Goal: Book appointment/travel/reservation

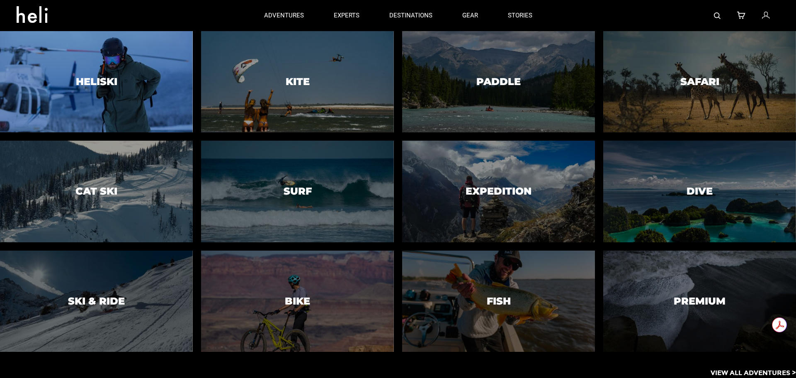
click at [105, 78] on h3 "Heliski" at bounding box center [96, 81] width 41 height 11
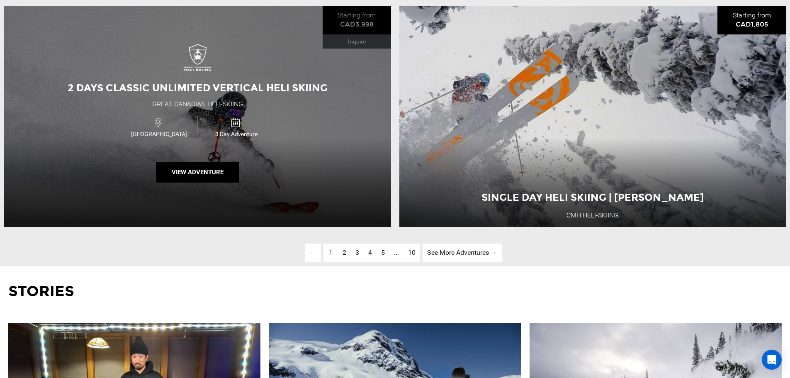
scroll to position [2737, 0]
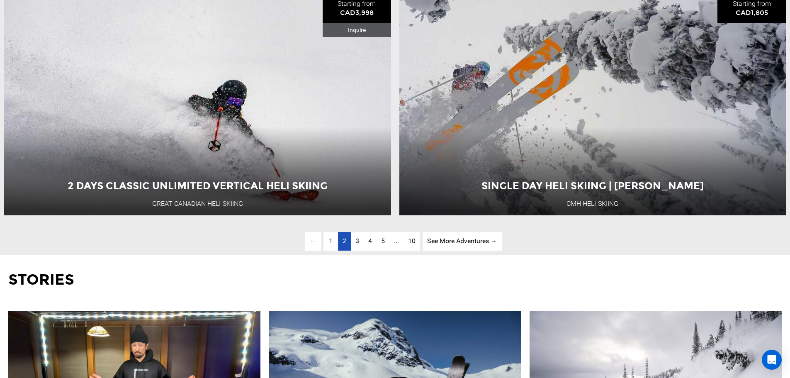
click at [345, 251] on link "page 2" at bounding box center [344, 241] width 13 height 19
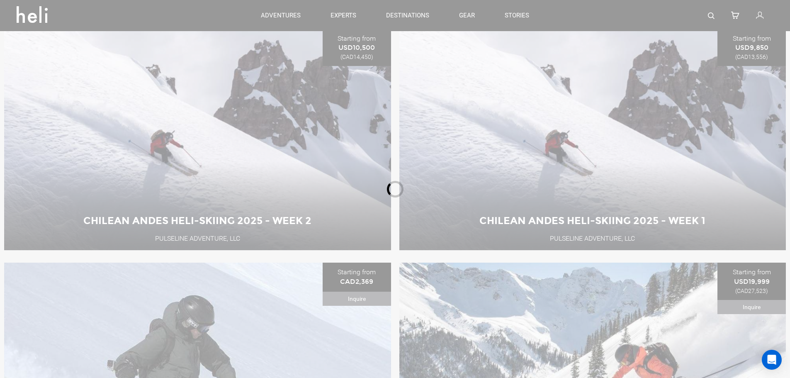
scroll to position [355, 0]
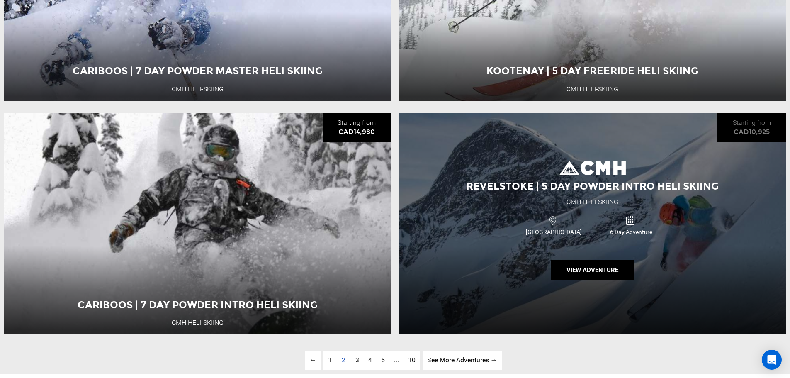
scroll to position [2637, 0]
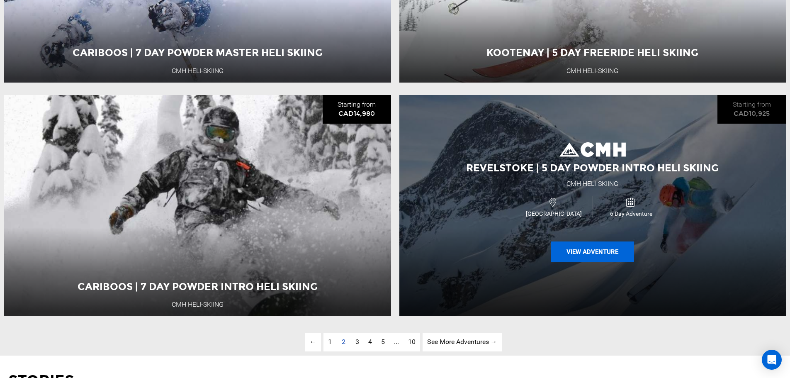
click at [597, 262] on button "View Adventure" at bounding box center [592, 251] width 83 height 21
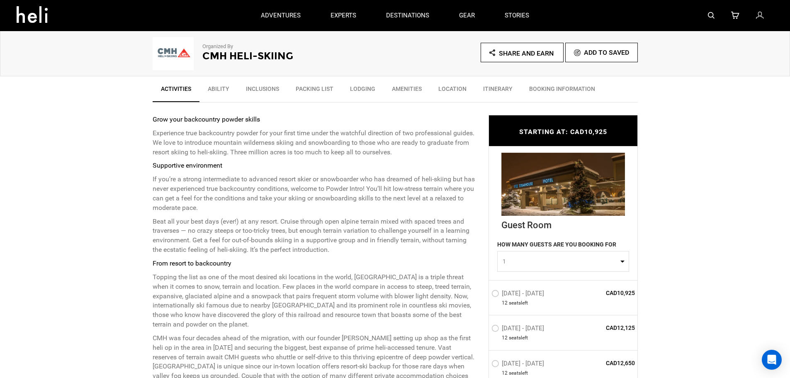
scroll to position [166, 0]
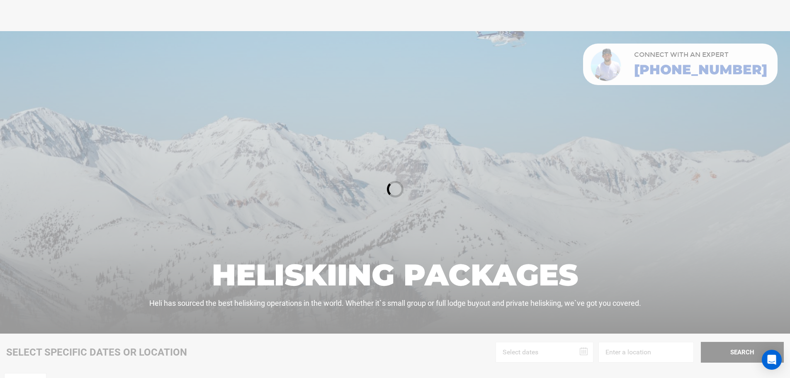
scroll to position [355, 0]
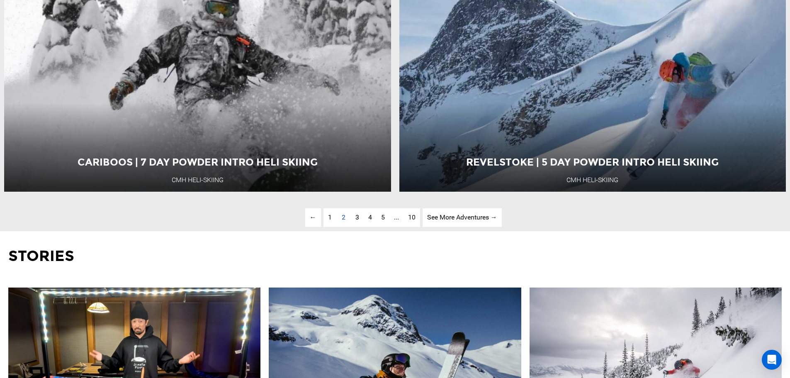
scroll to position [2927, 0]
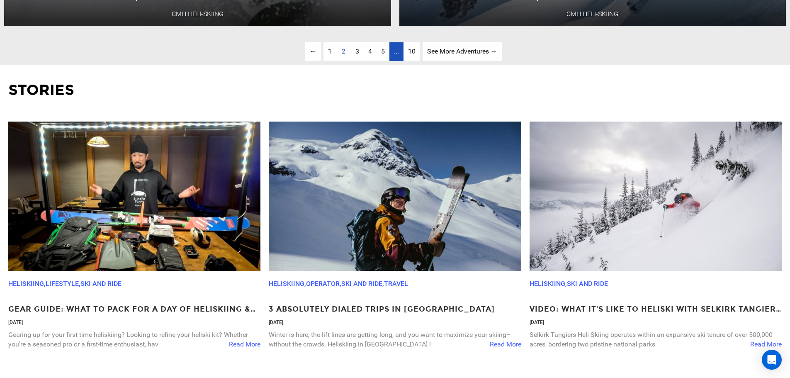
click at [398, 55] on span "..." at bounding box center [396, 51] width 5 height 8
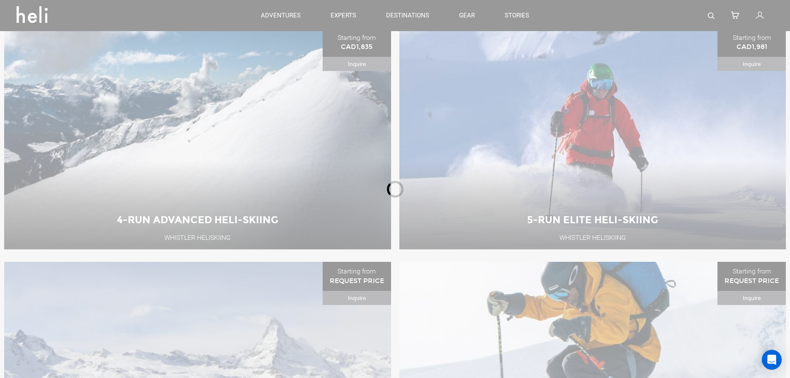
scroll to position [355, 0]
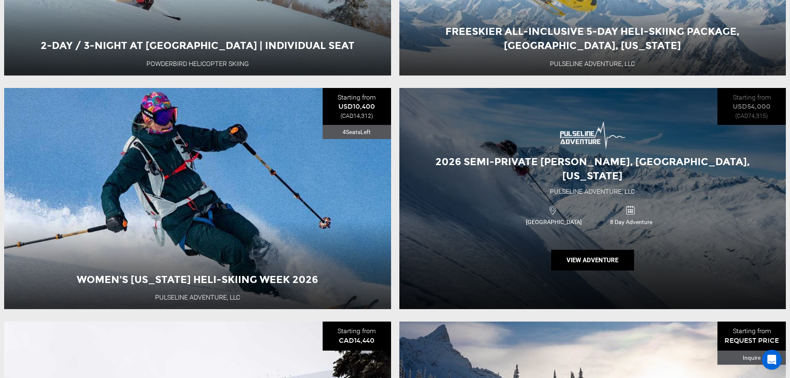
scroll to position [1683, 0]
